Goal: Navigation & Orientation: Find specific page/section

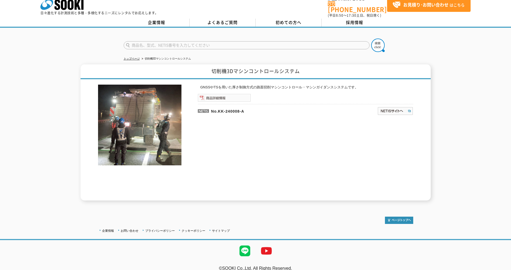
scroll to position [11, 0]
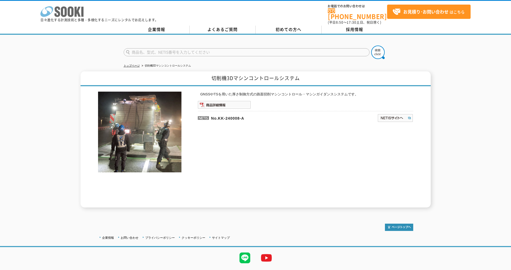
click at [65, 11] on icon at bounding box center [64, 11] width 6 height 10
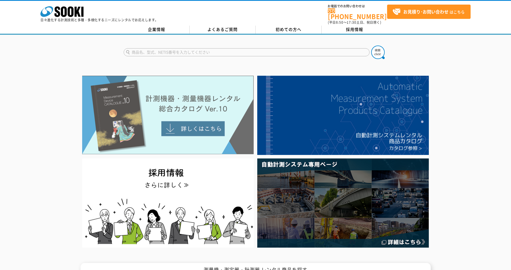
click at [175, 120] on img at bounding box center [167, 115] width 171 height 79
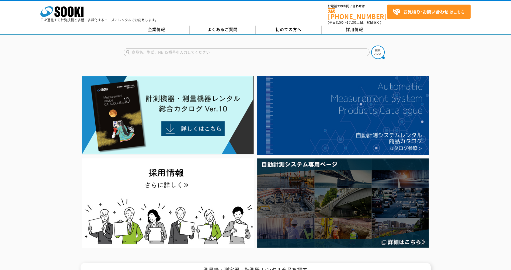
click at [56, 110] on div at bounding box center [255, 161] width 511 height 175
